Goal: Check status: Check status

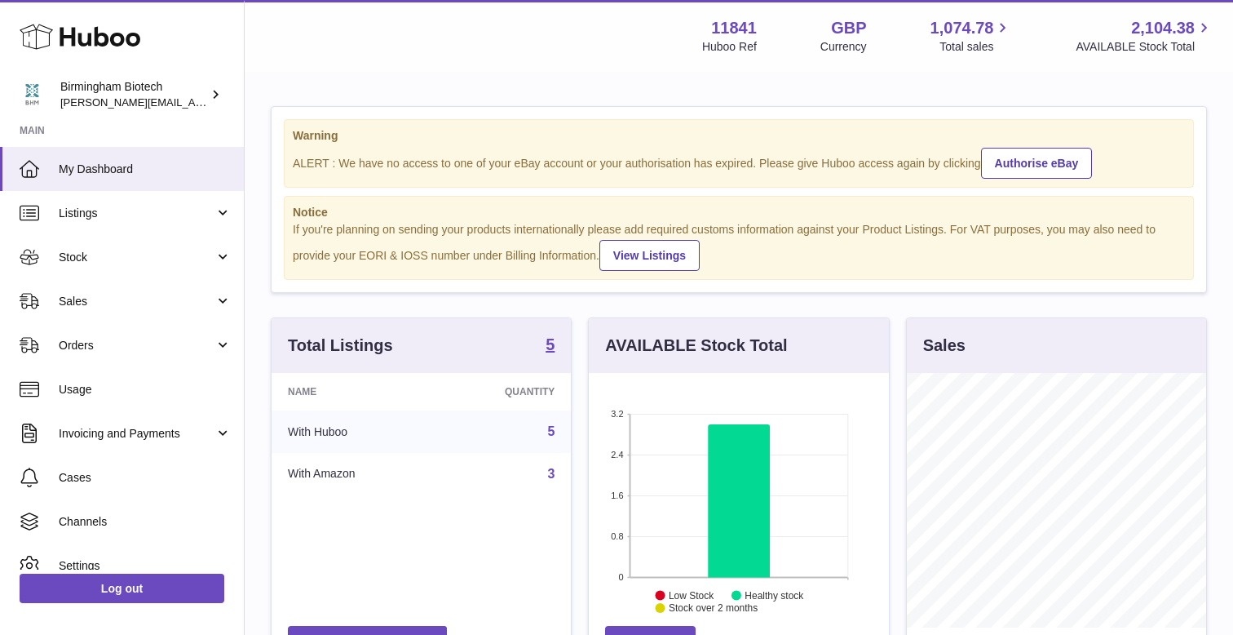
scroll to position [254, 299]
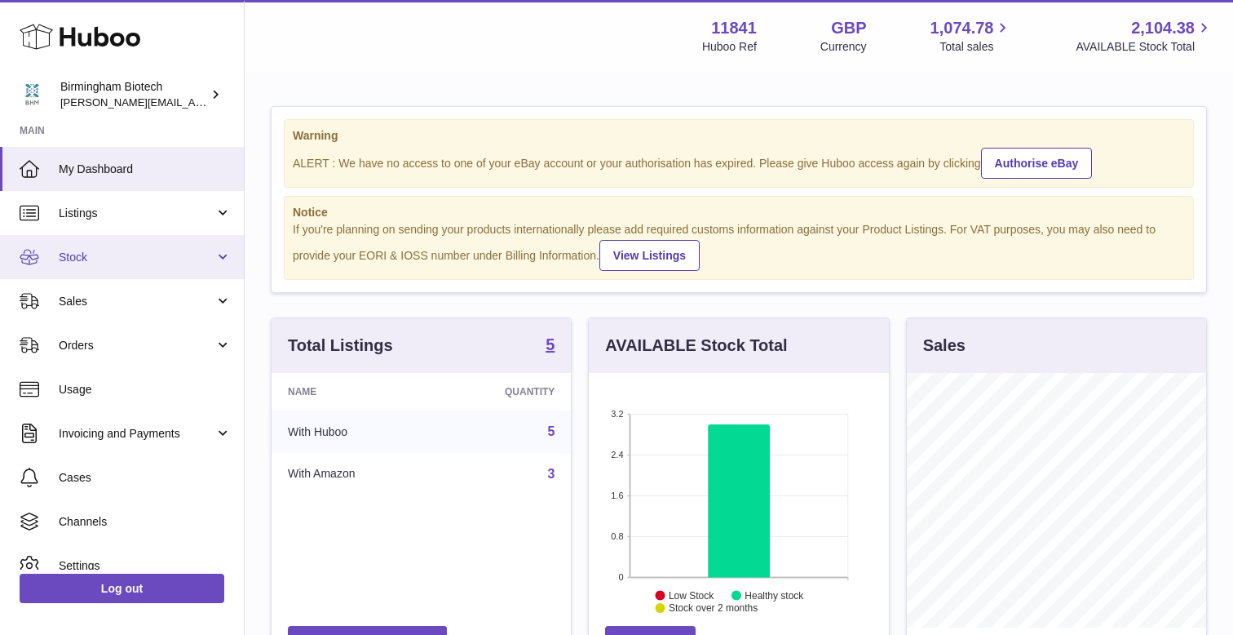
click at [218, 251] on link "Stock" at bounding box center [122, 257] width 244 height 44
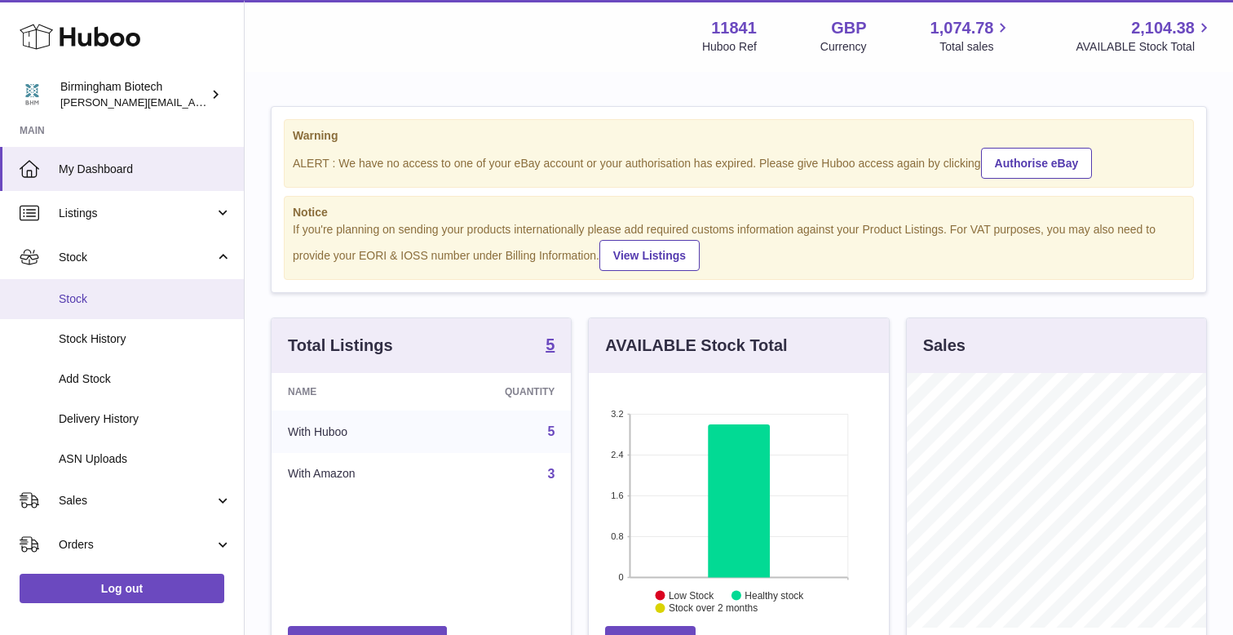
click at [78, 294] on span "Stock" at bounding box center [145, 298] width 173 height 15
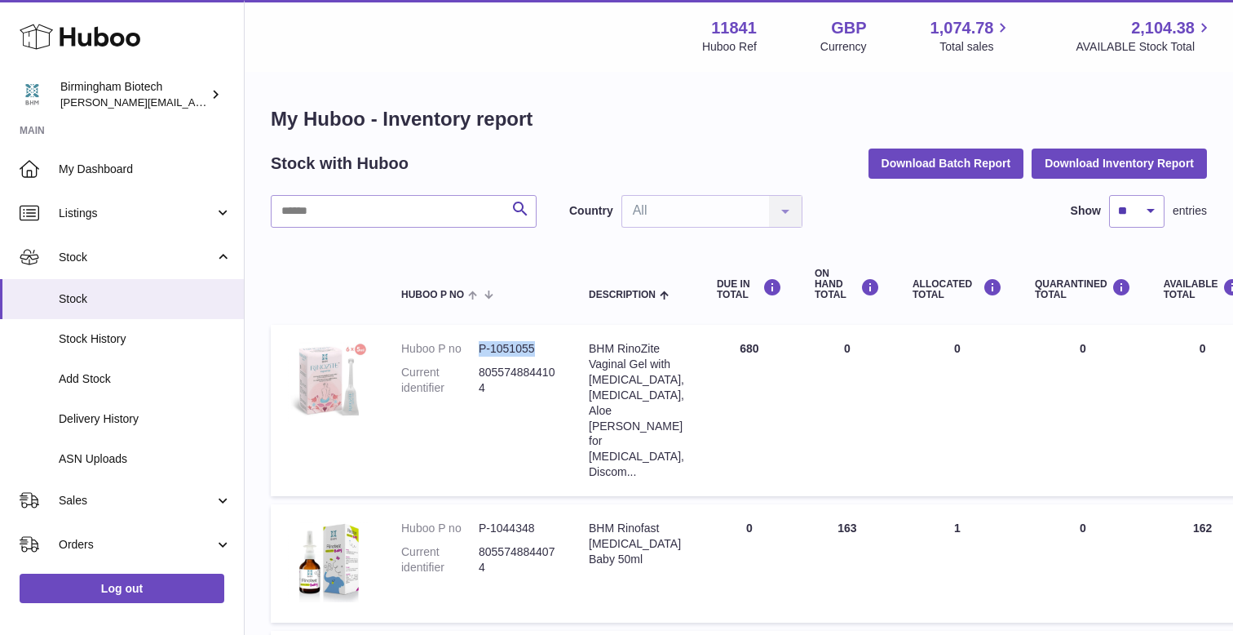
drag, startPoint x: 534, startPoint y: 348, endPoint x: 477, endPoint y: 347, distance: 57.1
click at [477, 347] on dl "Huboo P no P-1051055 Current identifier 8055748844104" at bounding box center [478, 372] width 155 height 63
copy dl "P-1051055"
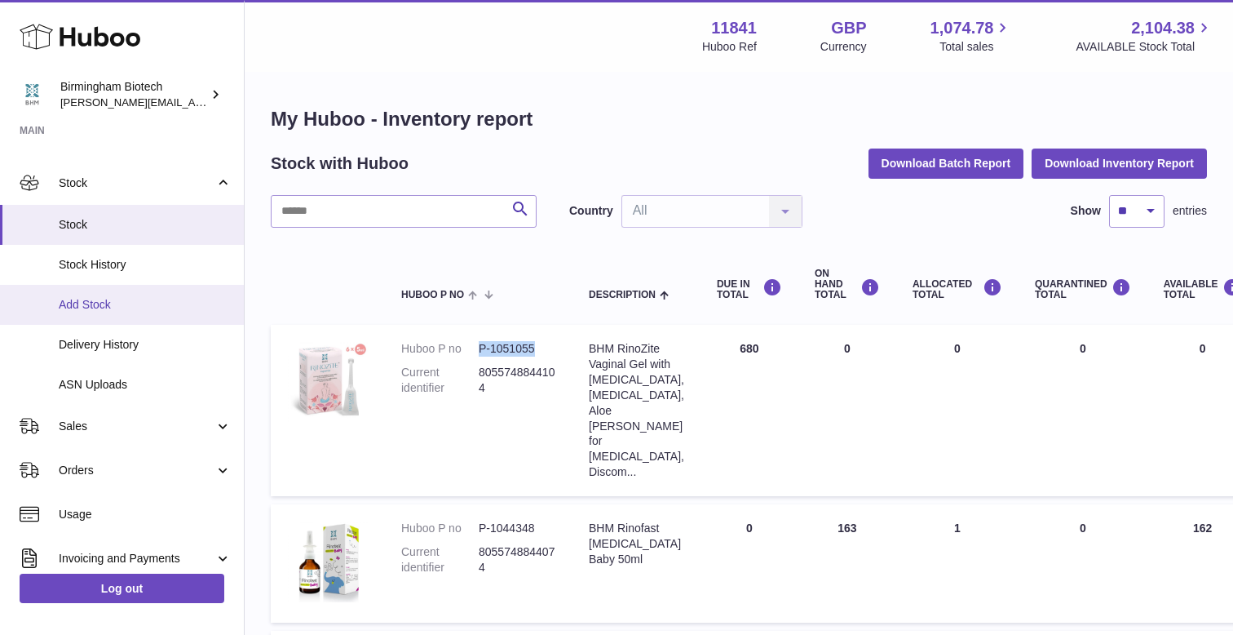
scroll to position [80, 0]
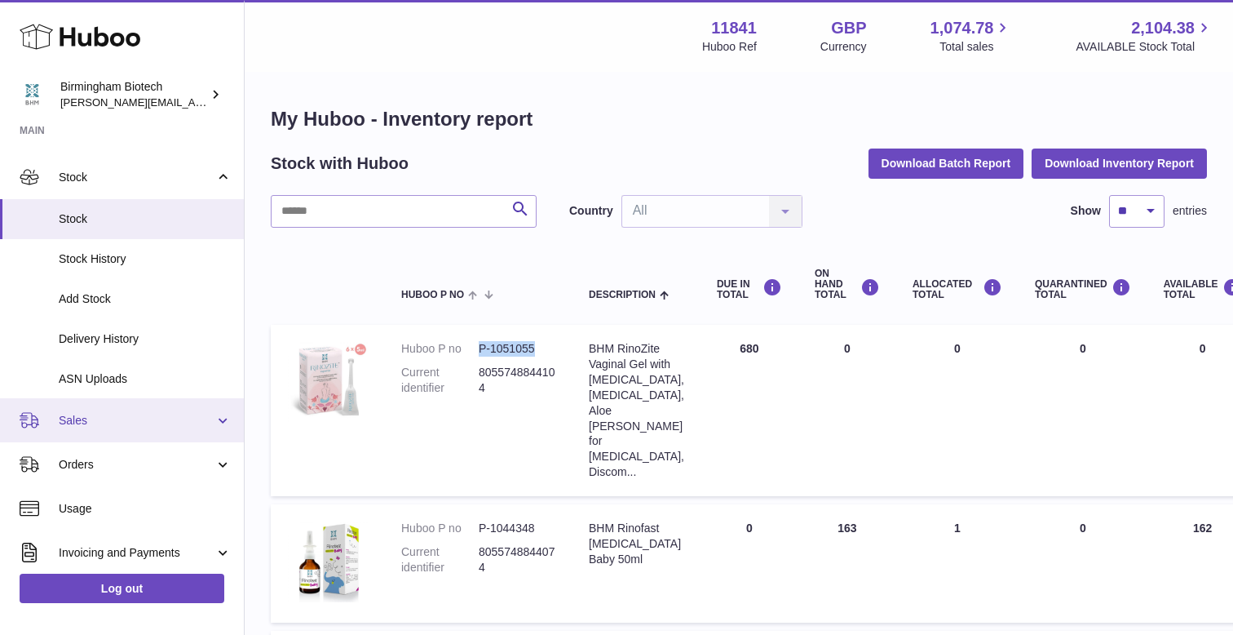
click at [222, 422] on link "Sales" at bounding box center [122, 420] width 244 height 44
click at [222, 418] on link "Sales" at bounding box center [122, 420] width 244 height 44
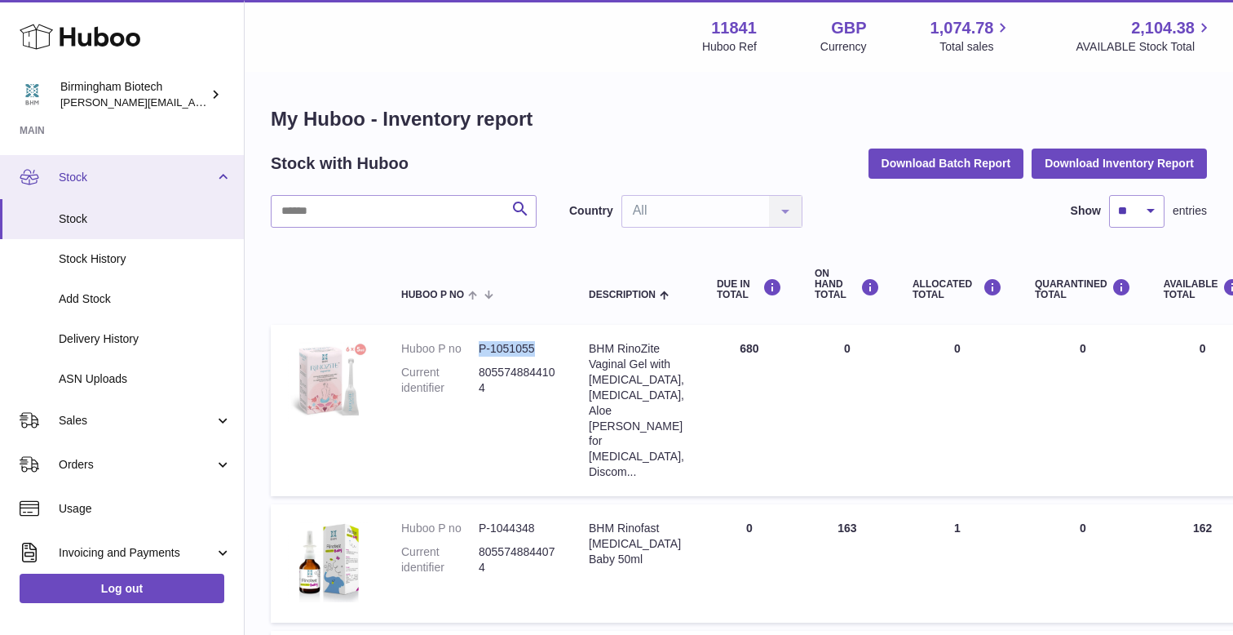
click at [222, 175] on link "Stock" at bounding box center [122, 177] width 244 height 44
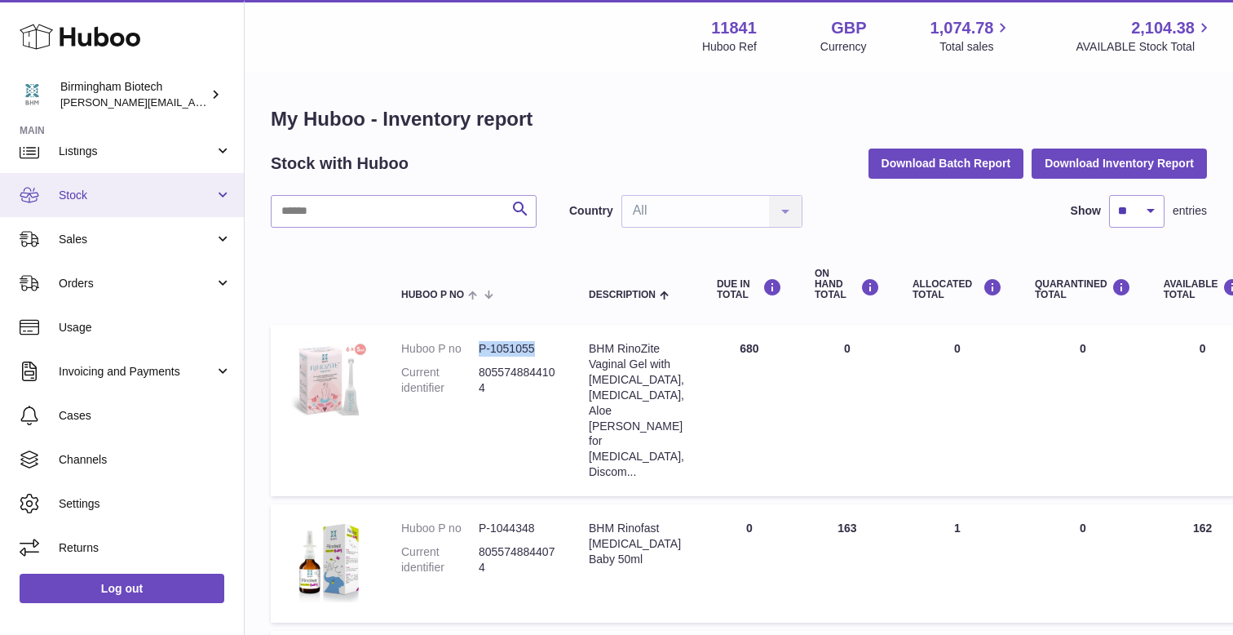
scroll to position [62, 0]
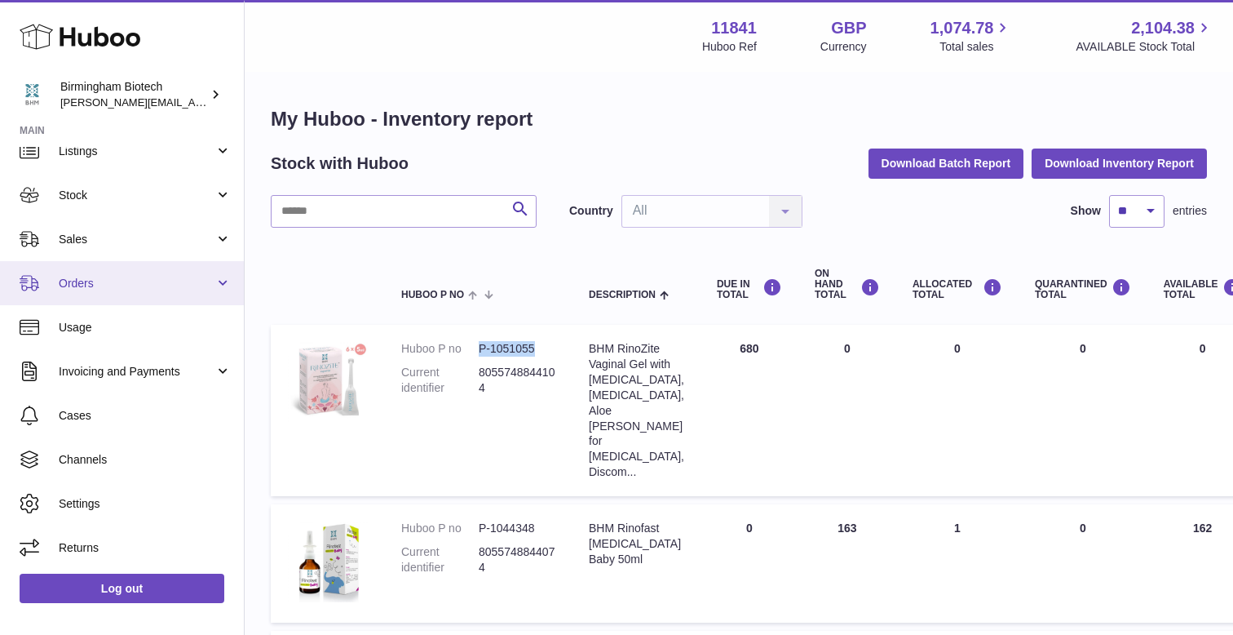
click at [212, 281] on link "Orders" at bounding box center [122, 283] width 244 height 44
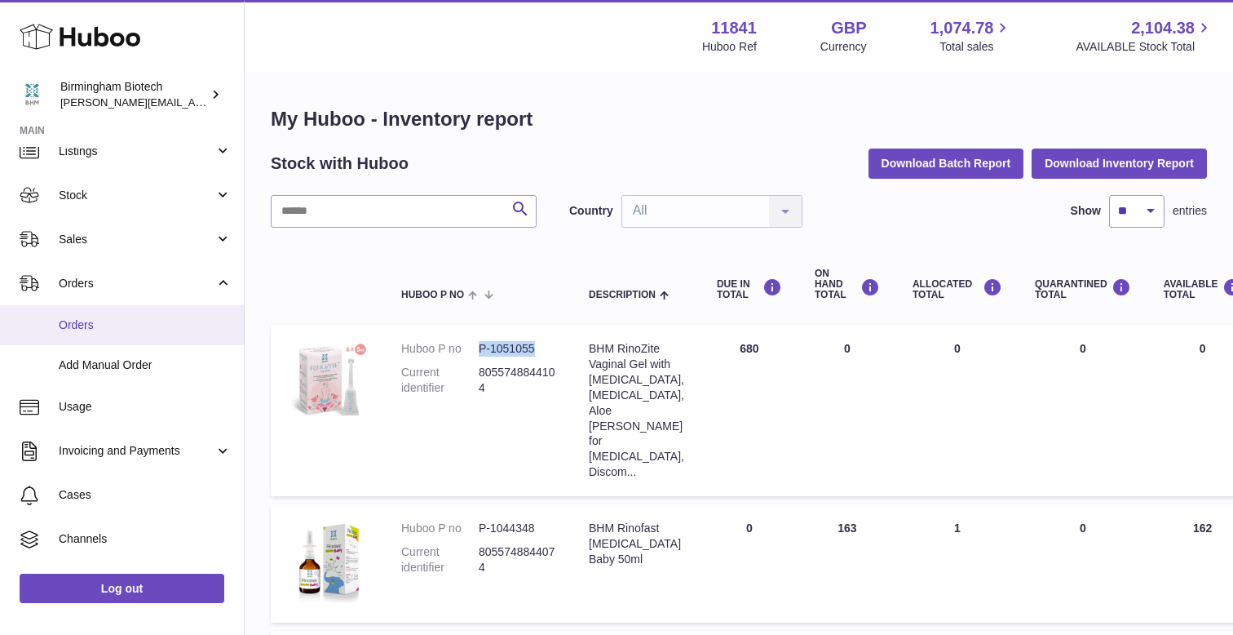
click at [78, 325] on span "Orders" at bounding box center [145, 324] width 173 height 15
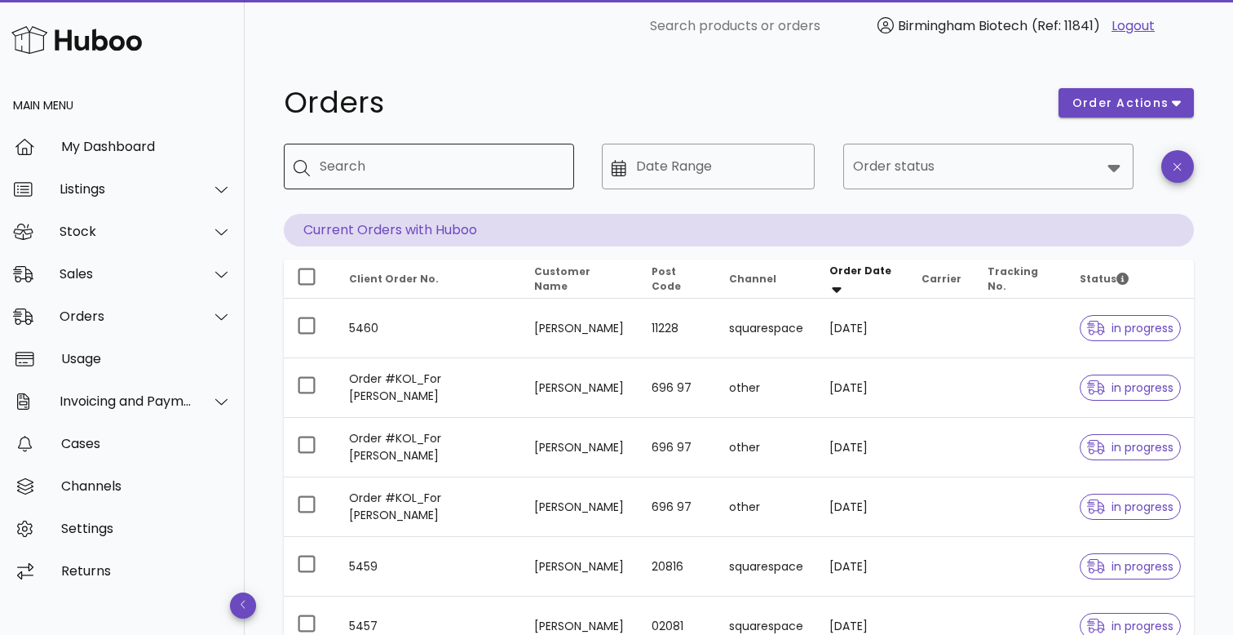
click at [424, 161] on input "Search" at bounding box center [440, 166] width 241 height 26
paste input "*********"
type input "*********"
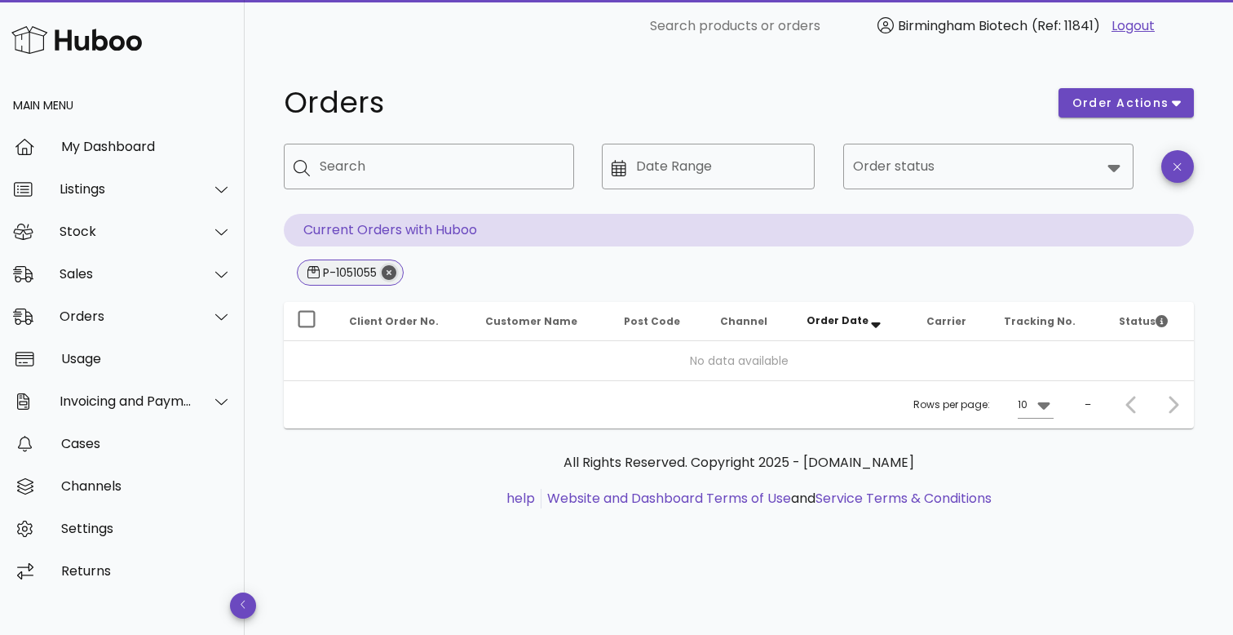
click at [391, 269] on icon "Close" at bounding box center [389, 272] width 15 height 15
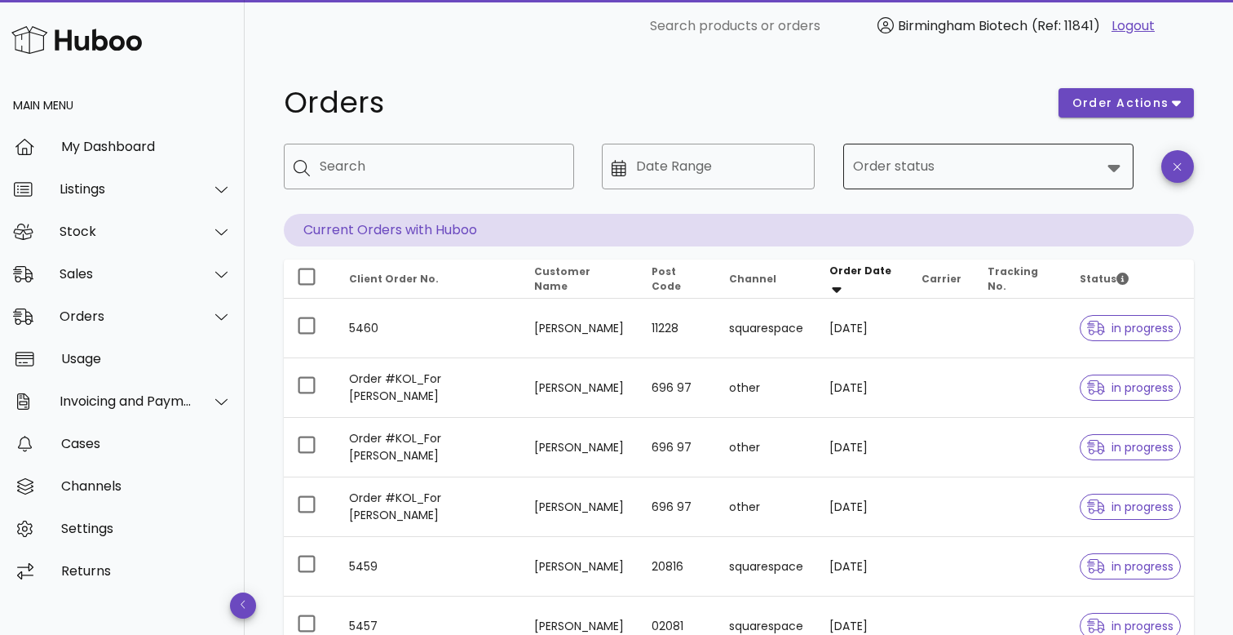
click at [1111, 168] on icon at bounding box center [1114, 168] width 12 height 7
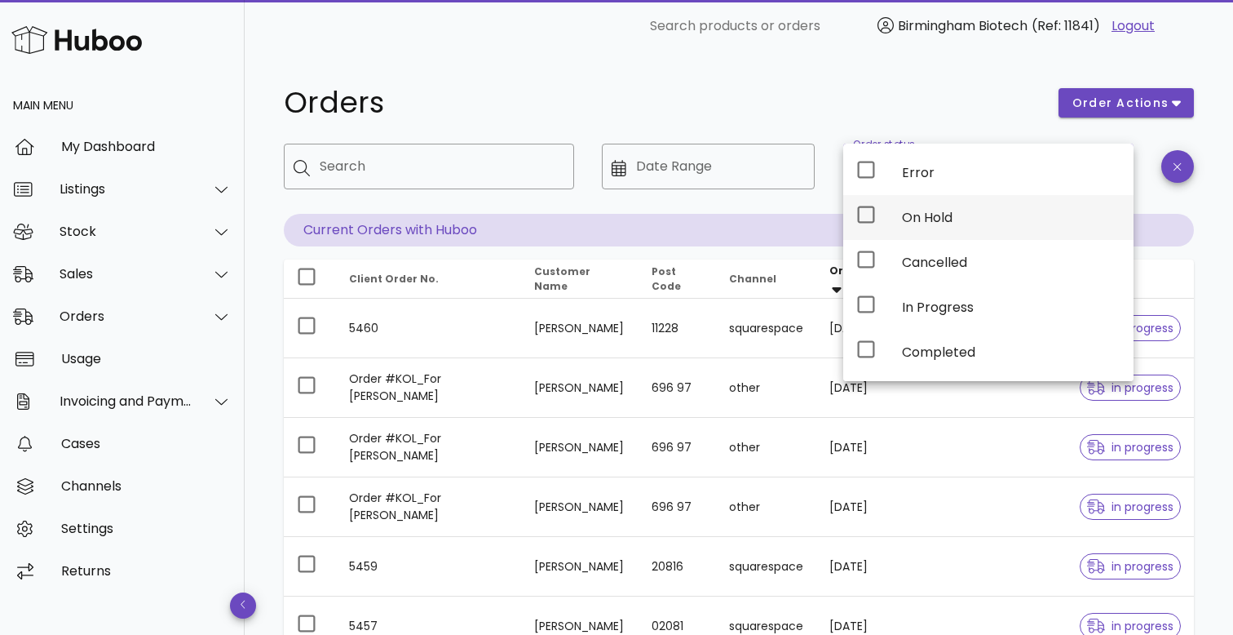
click at [866, 218] on icon at bounding box center [866, 215] width 20 height 20
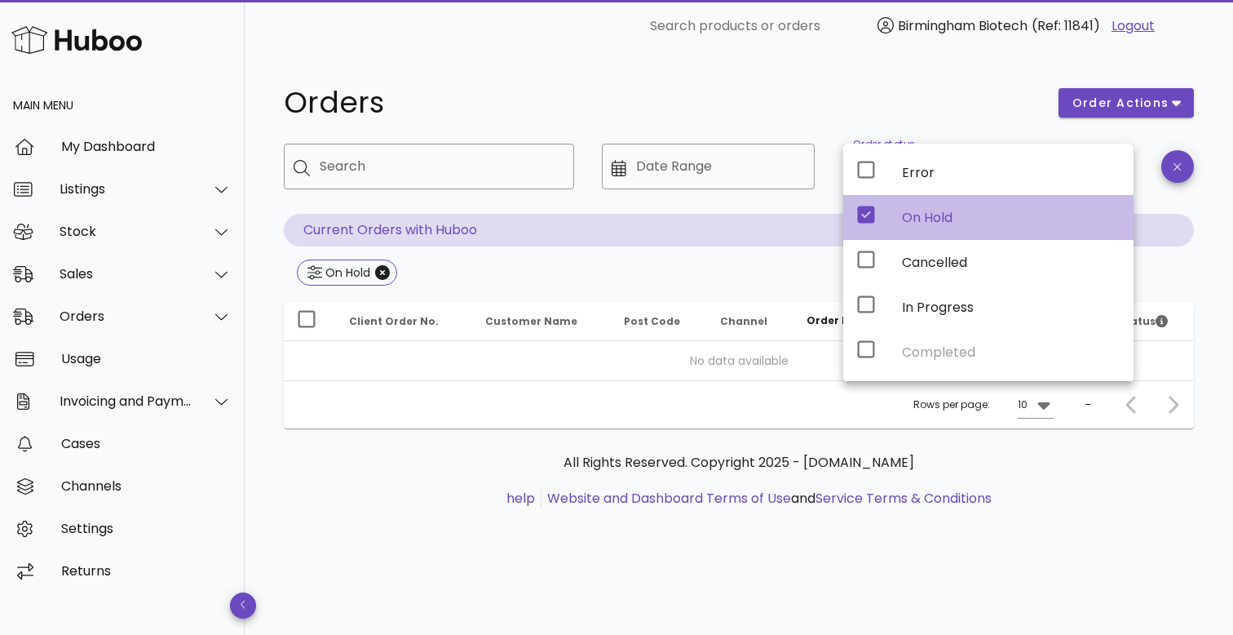
click at [866, 218] on icon at bounding box center [866, 214] width 17 height 17
